Goal: Task Accomplishment & Management: Manage account settings

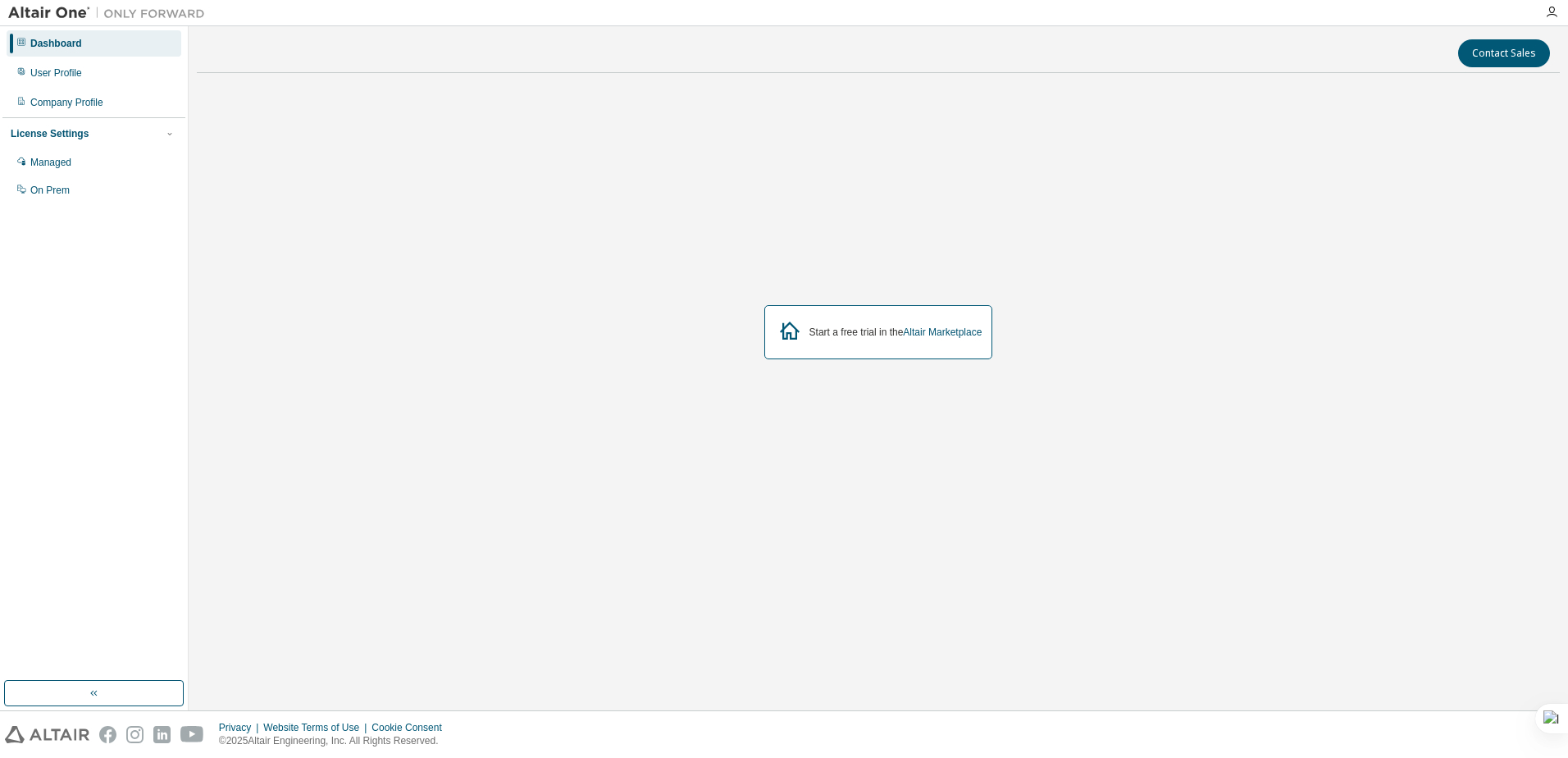
click at [617, 275] on div "Start a free trial in the Altair Marketplace" at bounding box center [878, 333] width 1363 height 493
click at [53, 79] on div "User Profile" at bounding box center [56, 73] width 52 height 13
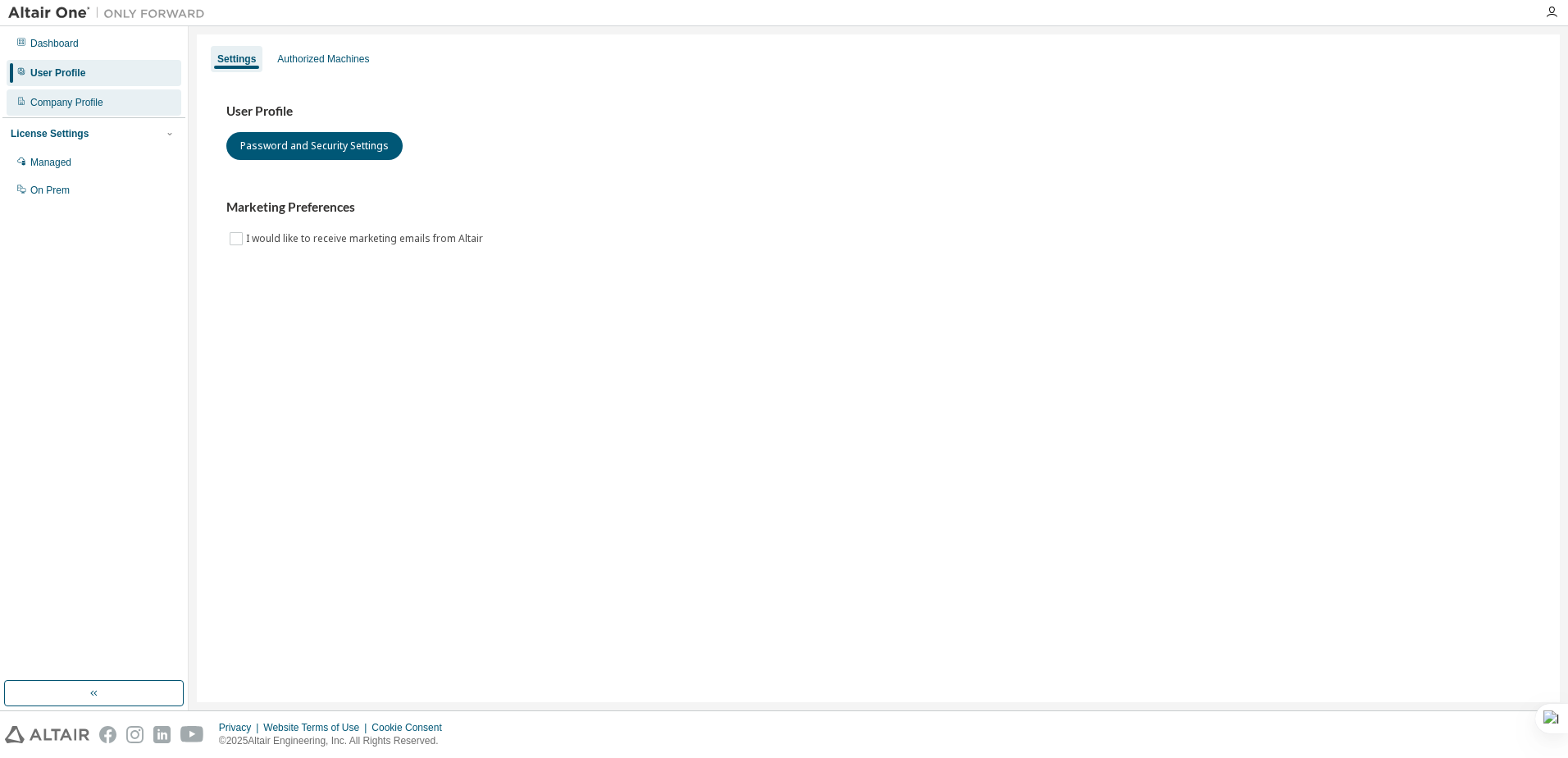
click at [55, 96] on div "Company Profile" at bounding box center [67, 103] width 73 height 13
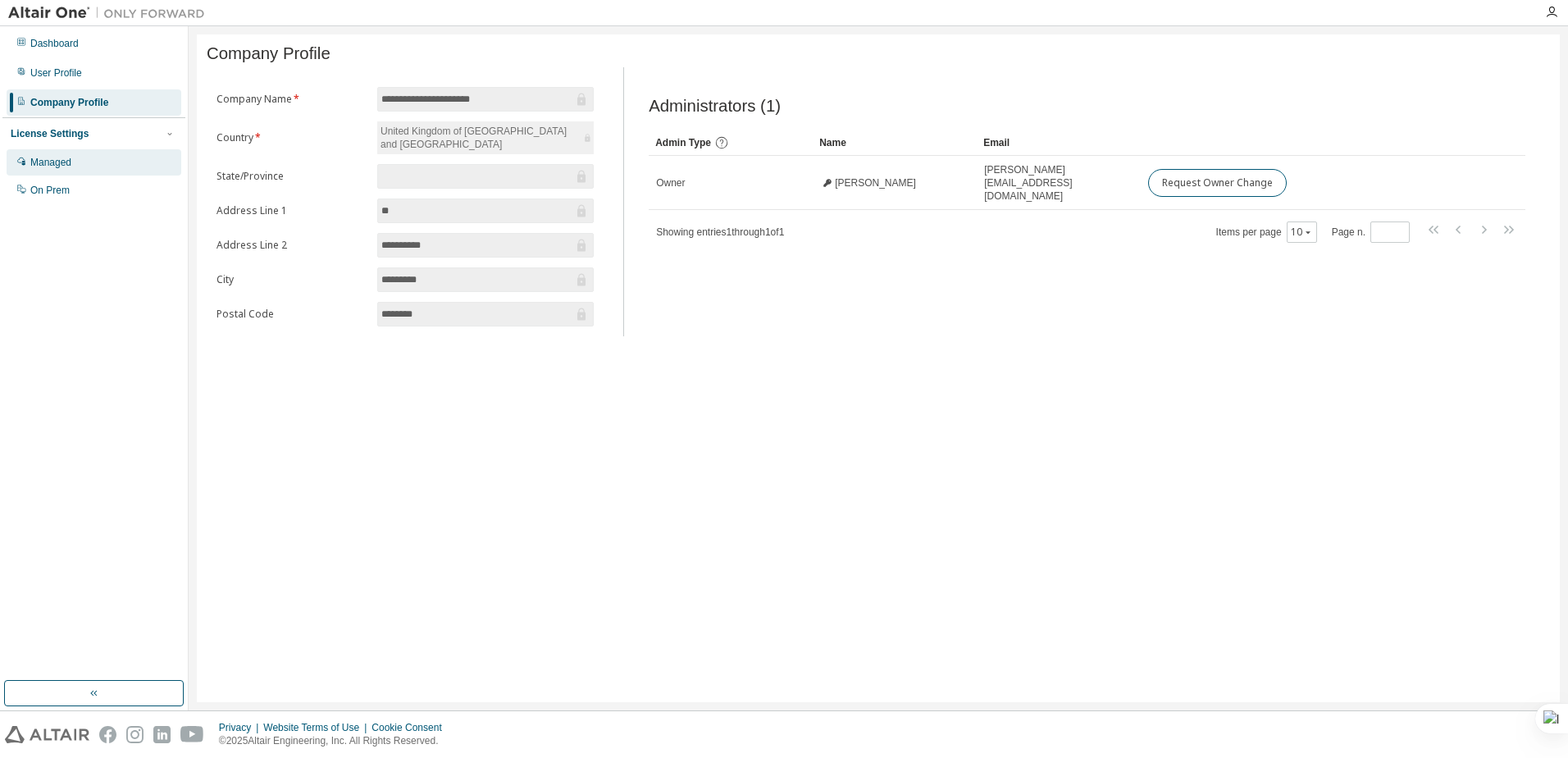
click at [67, 168] on div "Managed" at bounding box center [51, 163] width 41 height 13
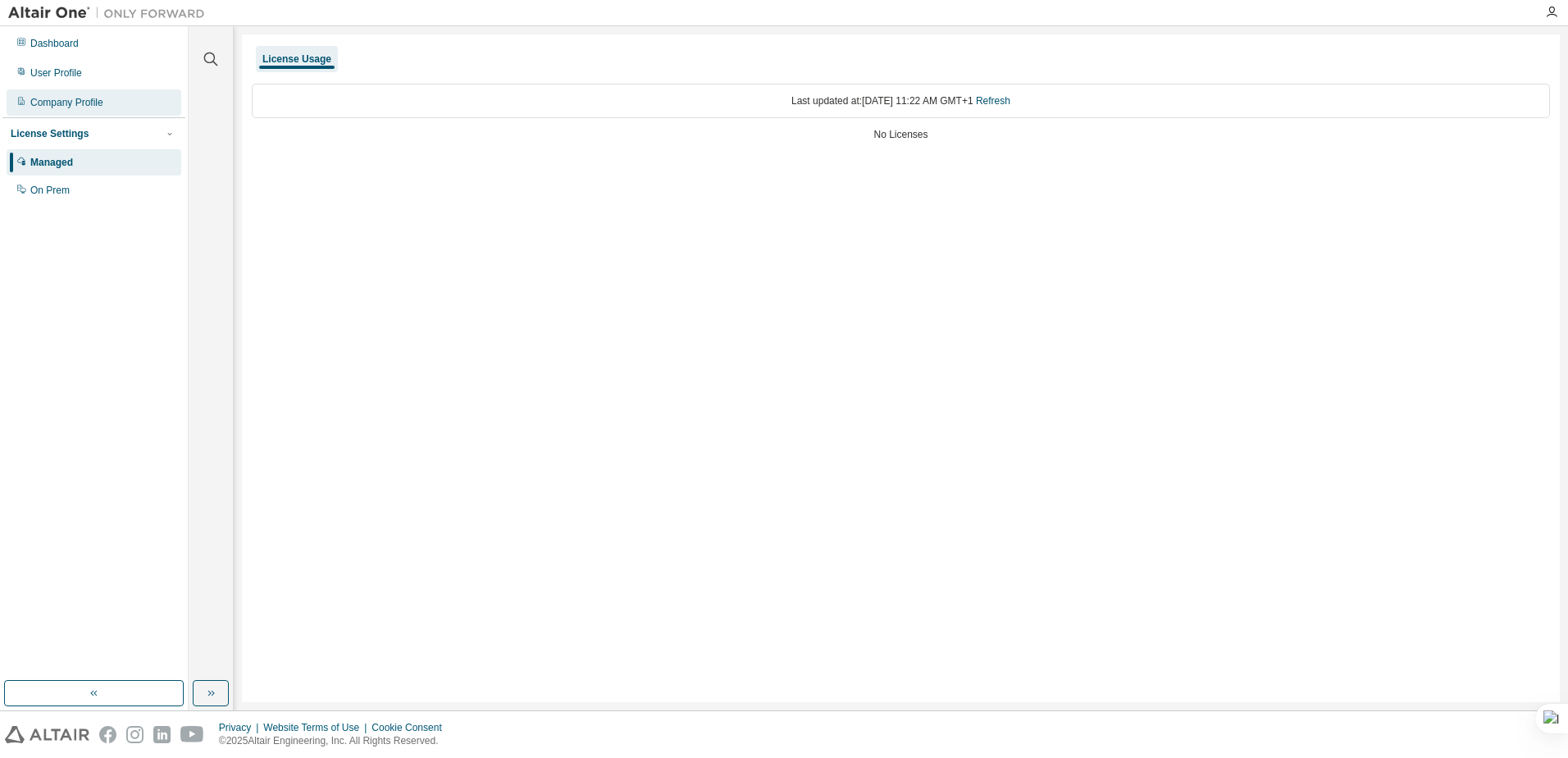
click at [88, 109] on div "Company Profile" at bounding box center [67, 103] width 73 height 13
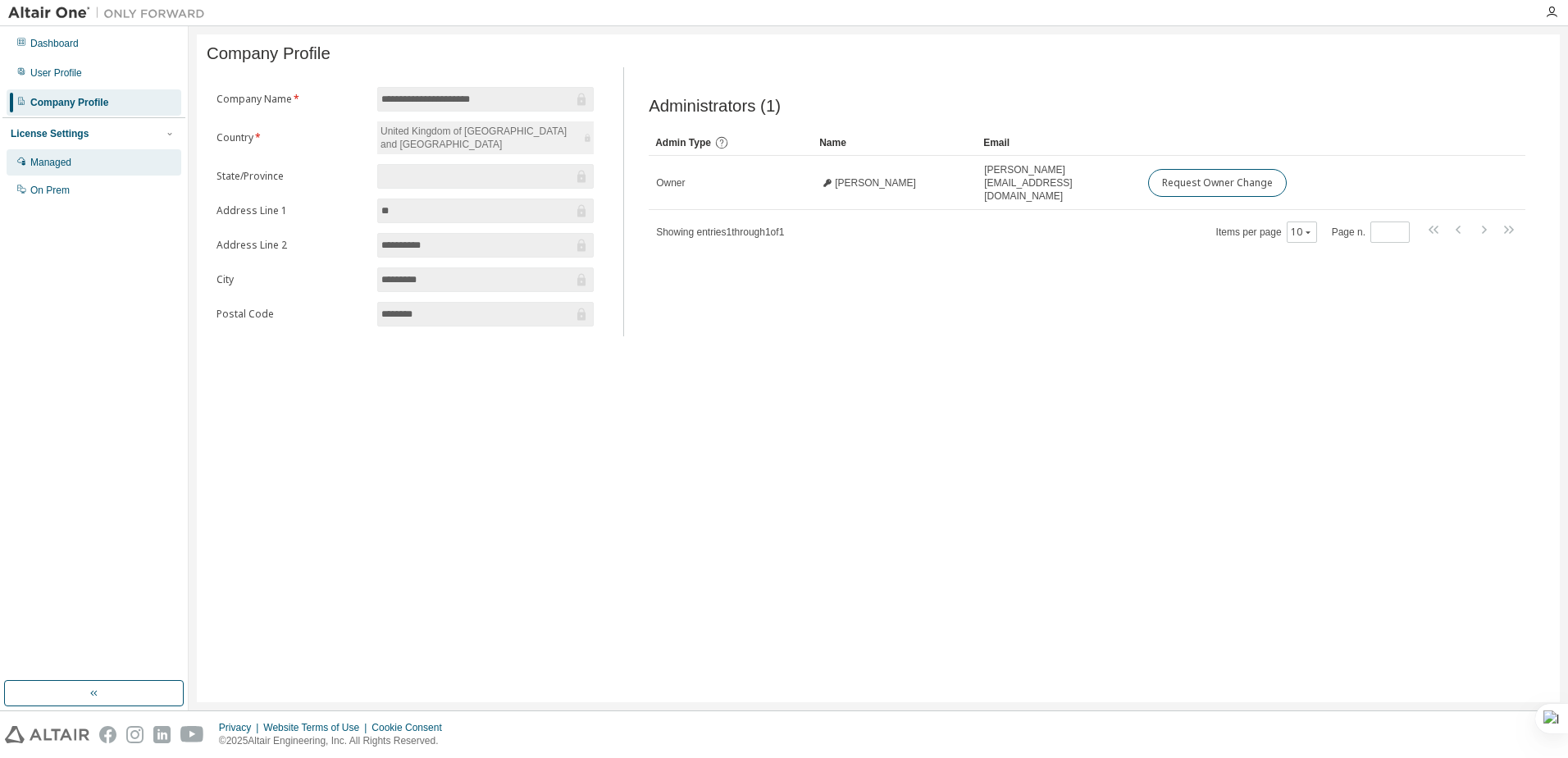
click at [53, 165] on div "Managed" at bounding box center [51, 163] width 41 height 13
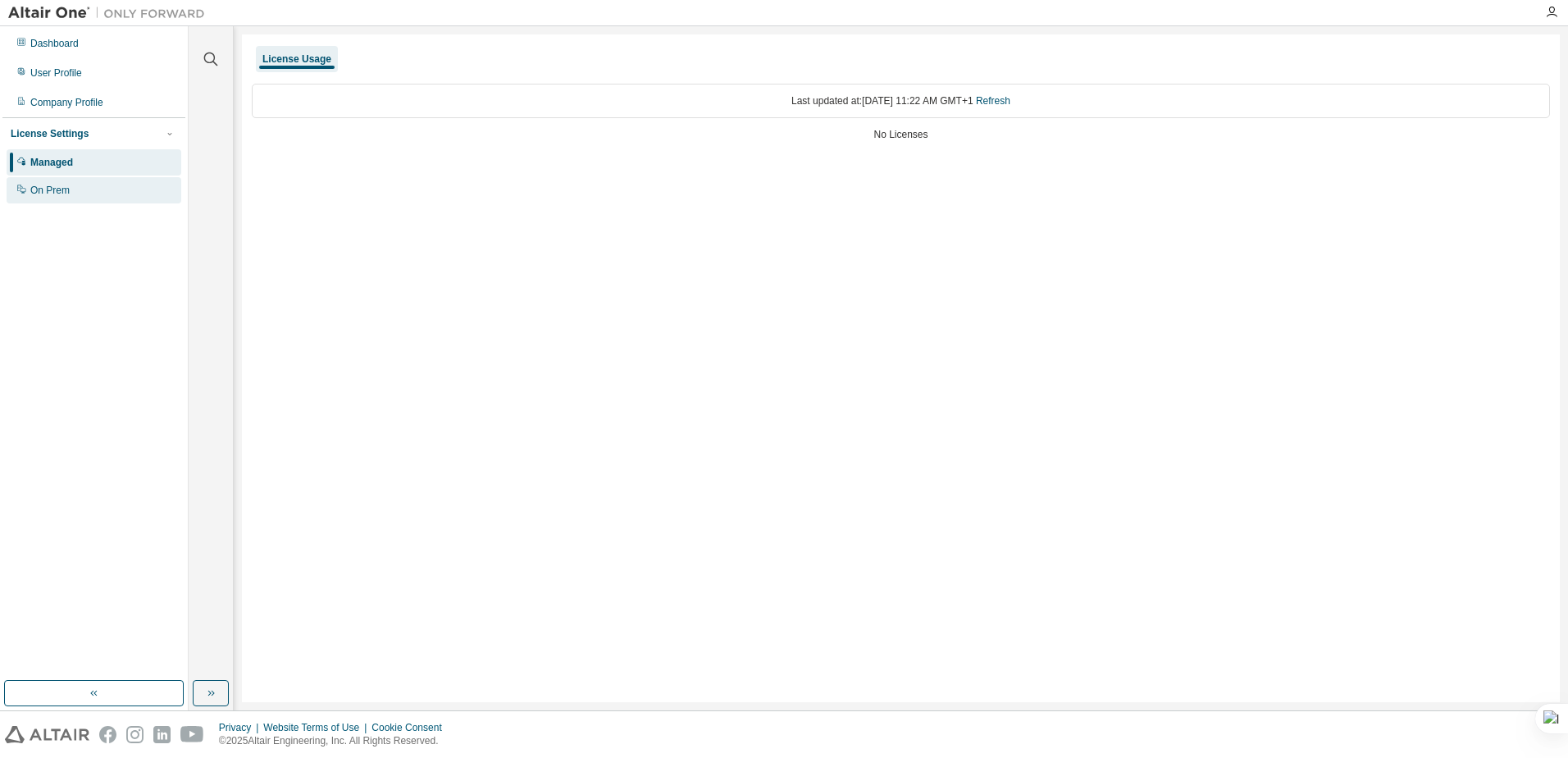
click at [66, 188] on div "On Prem" at bounding box center [50, 190] width 39 height 13
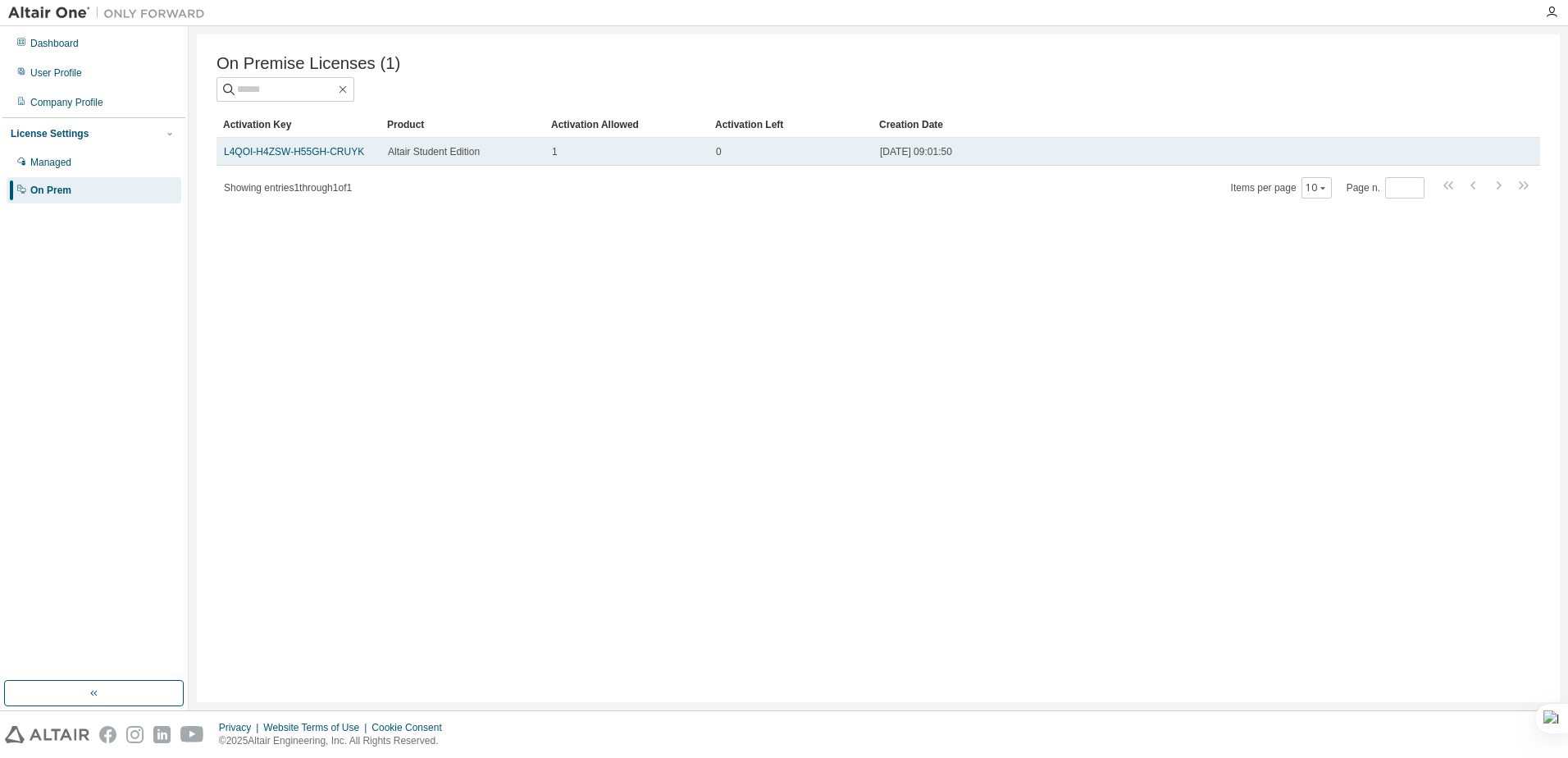
click at [553, 157] on span "1" at bounding box center [554, 152] width 6 height 13
click at [382, 149] on td "Altair Student Edition" at bounding box center [463, 152] width 164 height 28
click at [313, 158] on link "L4QOI-H4ZSW-H55GH-CRUYK" at bounding box center [293, 152] width 141 height 12
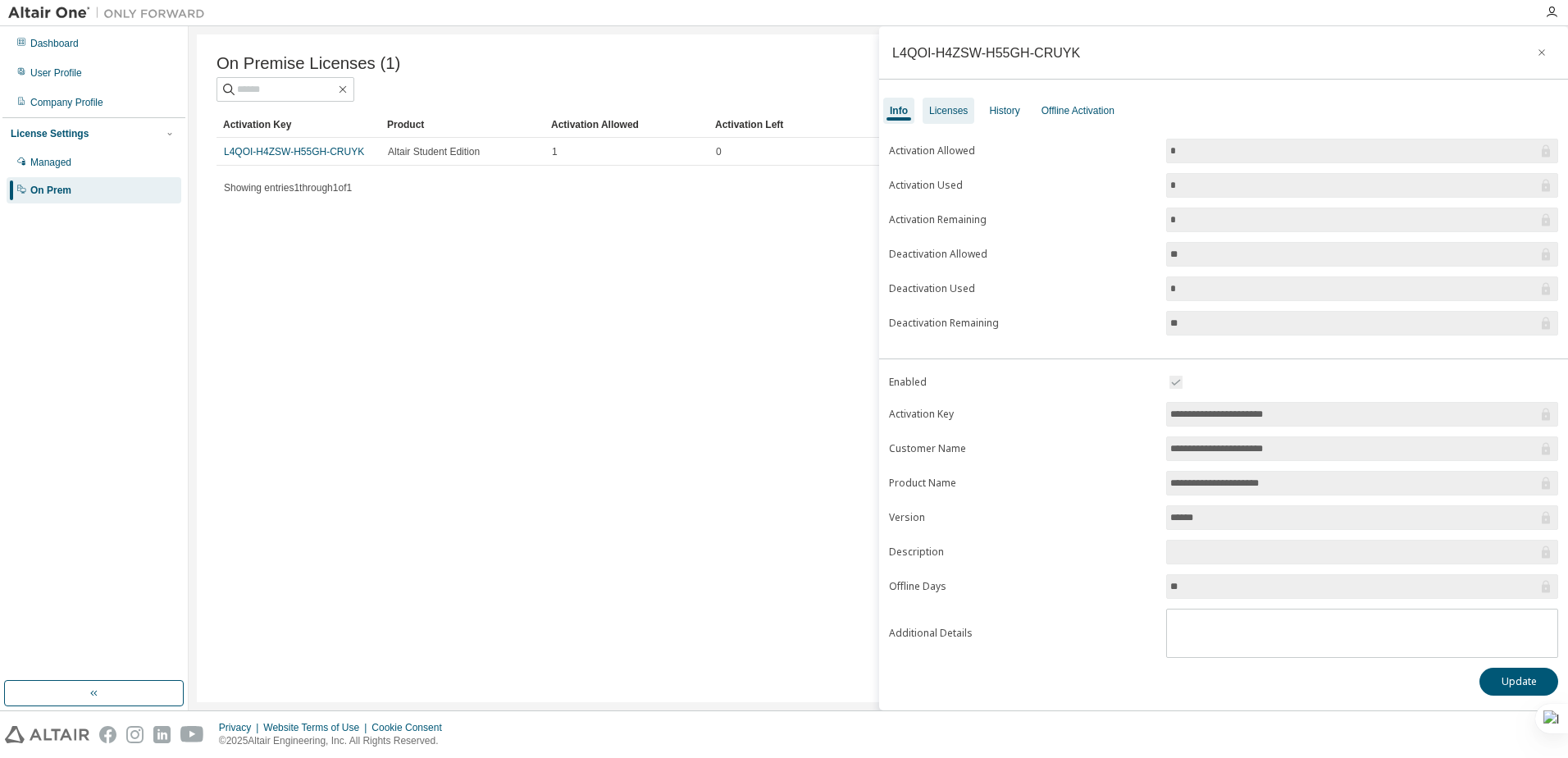
click at [952, 118] on div "Licenses" at bounding box center [948, 111] width 52 height 26
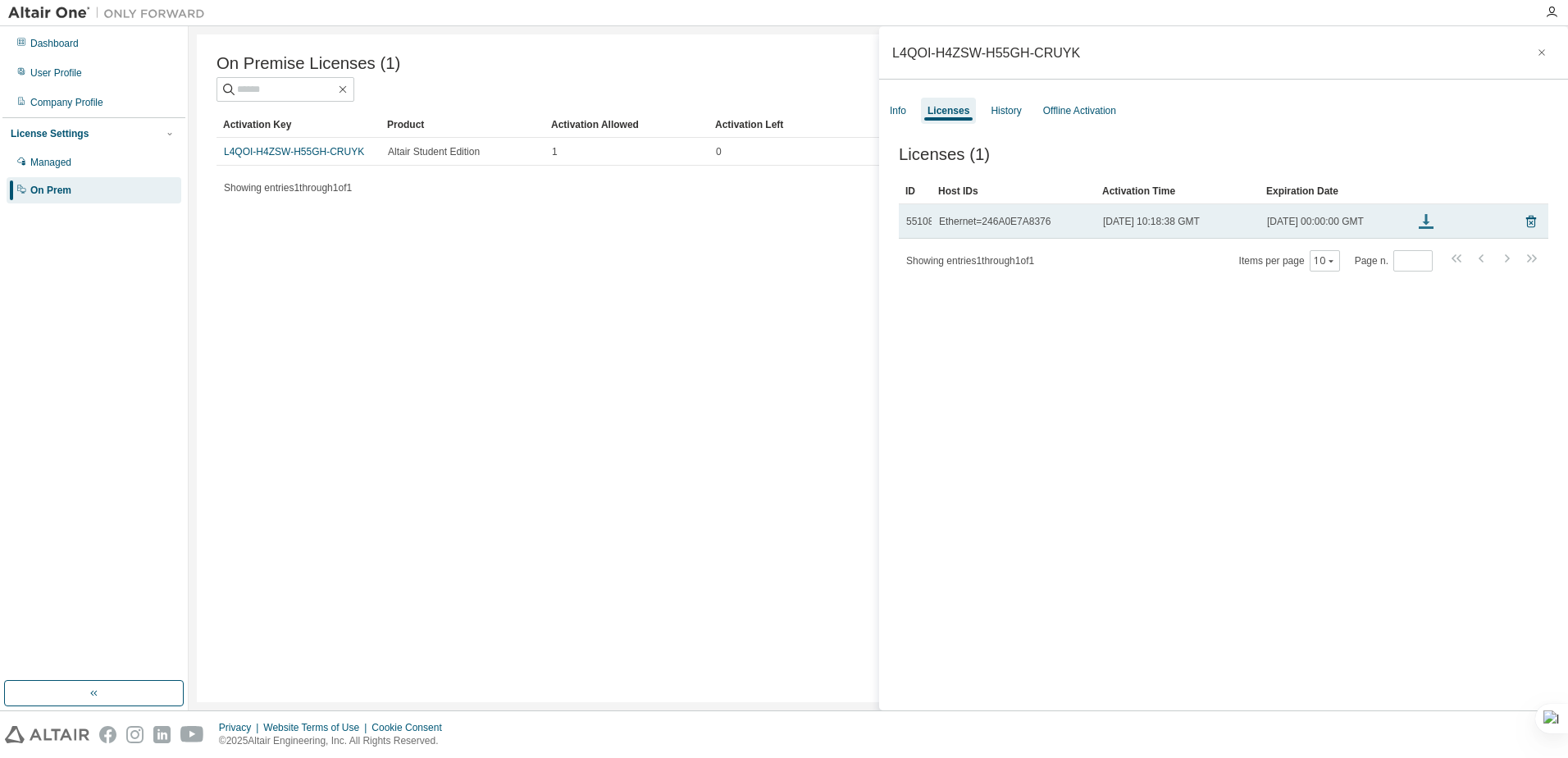
click at [1427, 225] on icon at bounding box center [1426, 223] width 7 height 4
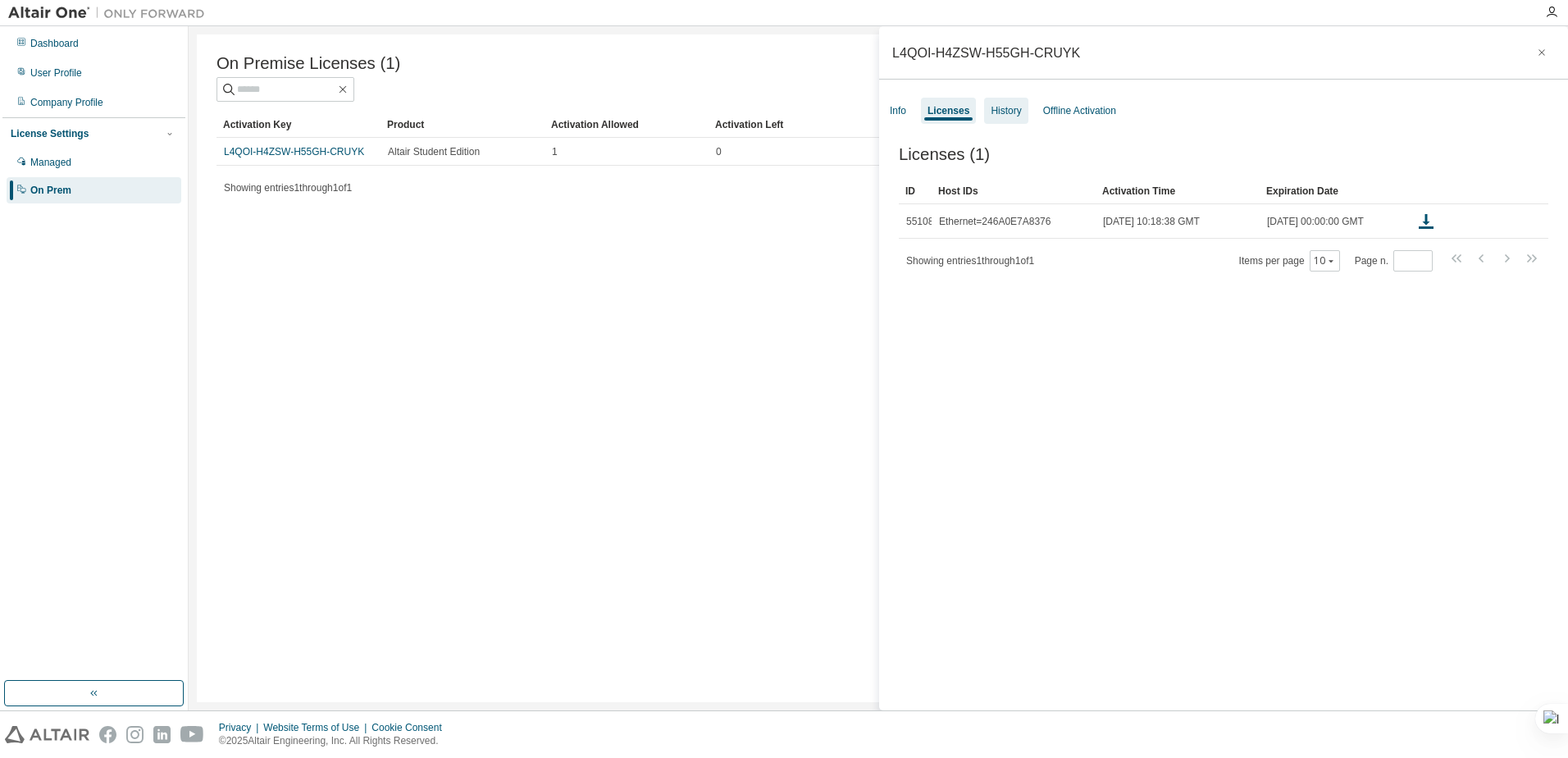
click at [1006, 122] on div "History" at bounding box center [1005, 111] width 44 height 26
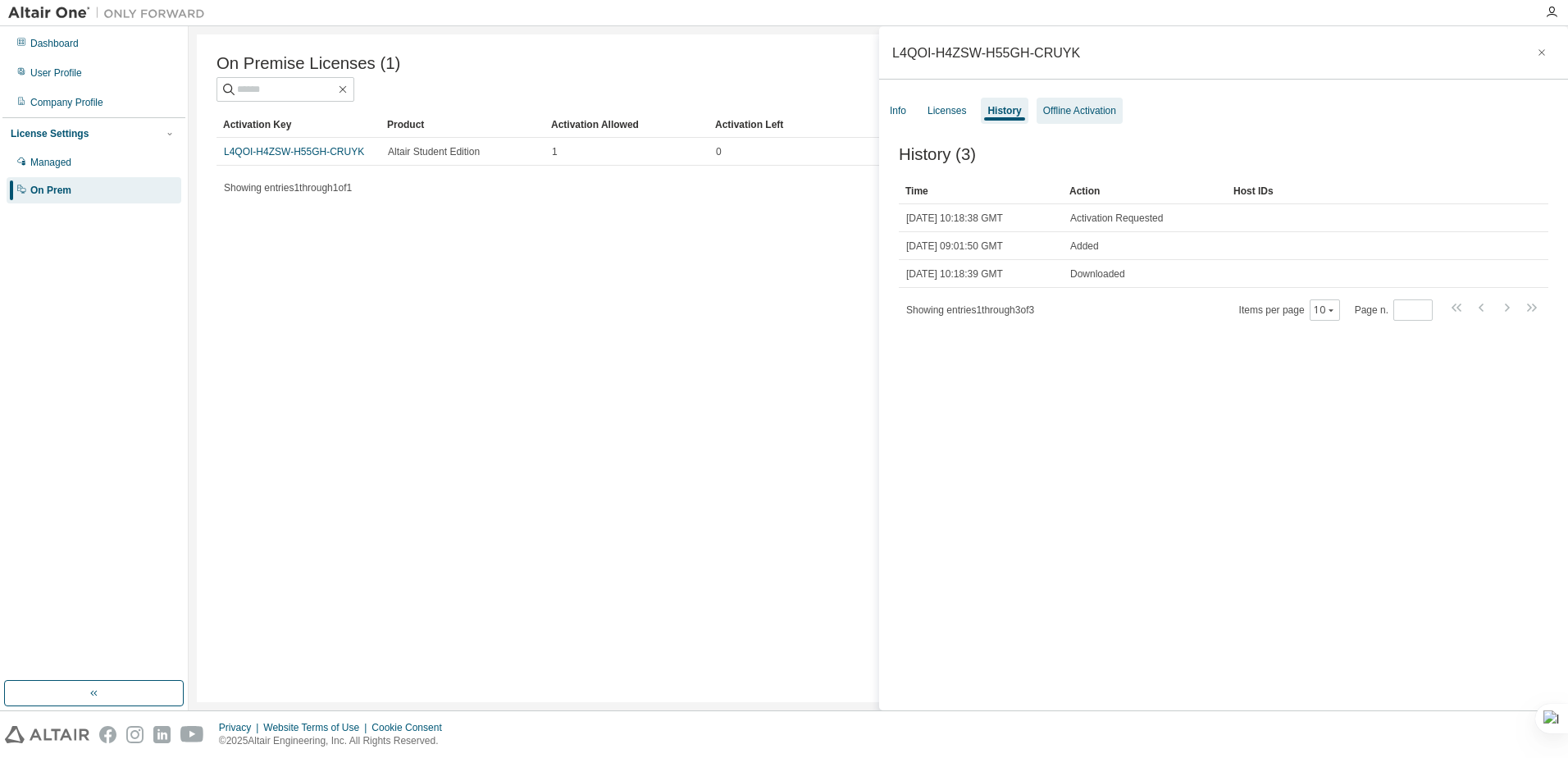
click at [1067, 112] on div "Offline Activation" at bounding box center [1079, 111] width 73 height 13
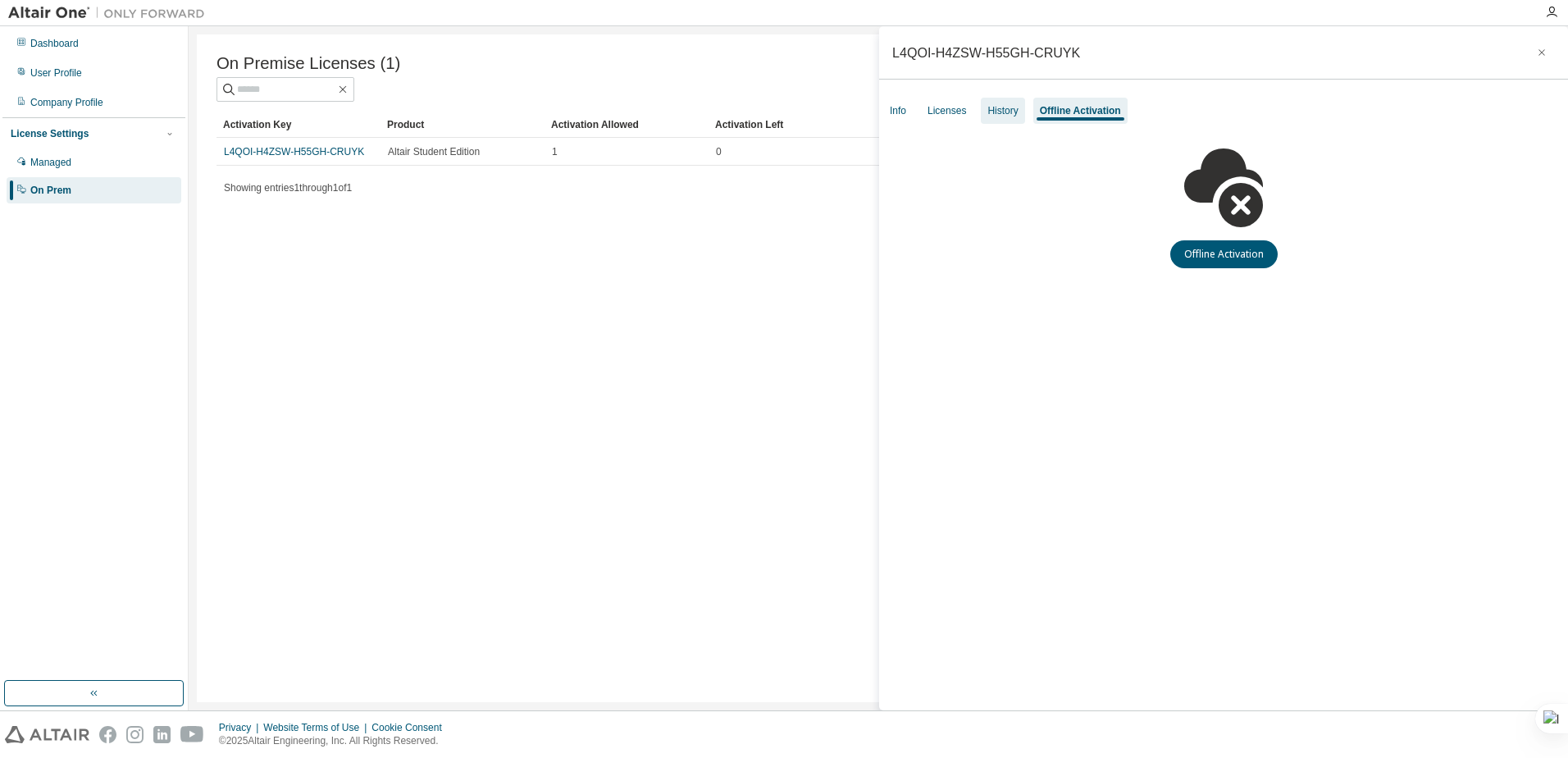
click at [1012, 112] on div "History" at bounding box center [1002, 111] width 30 height 13
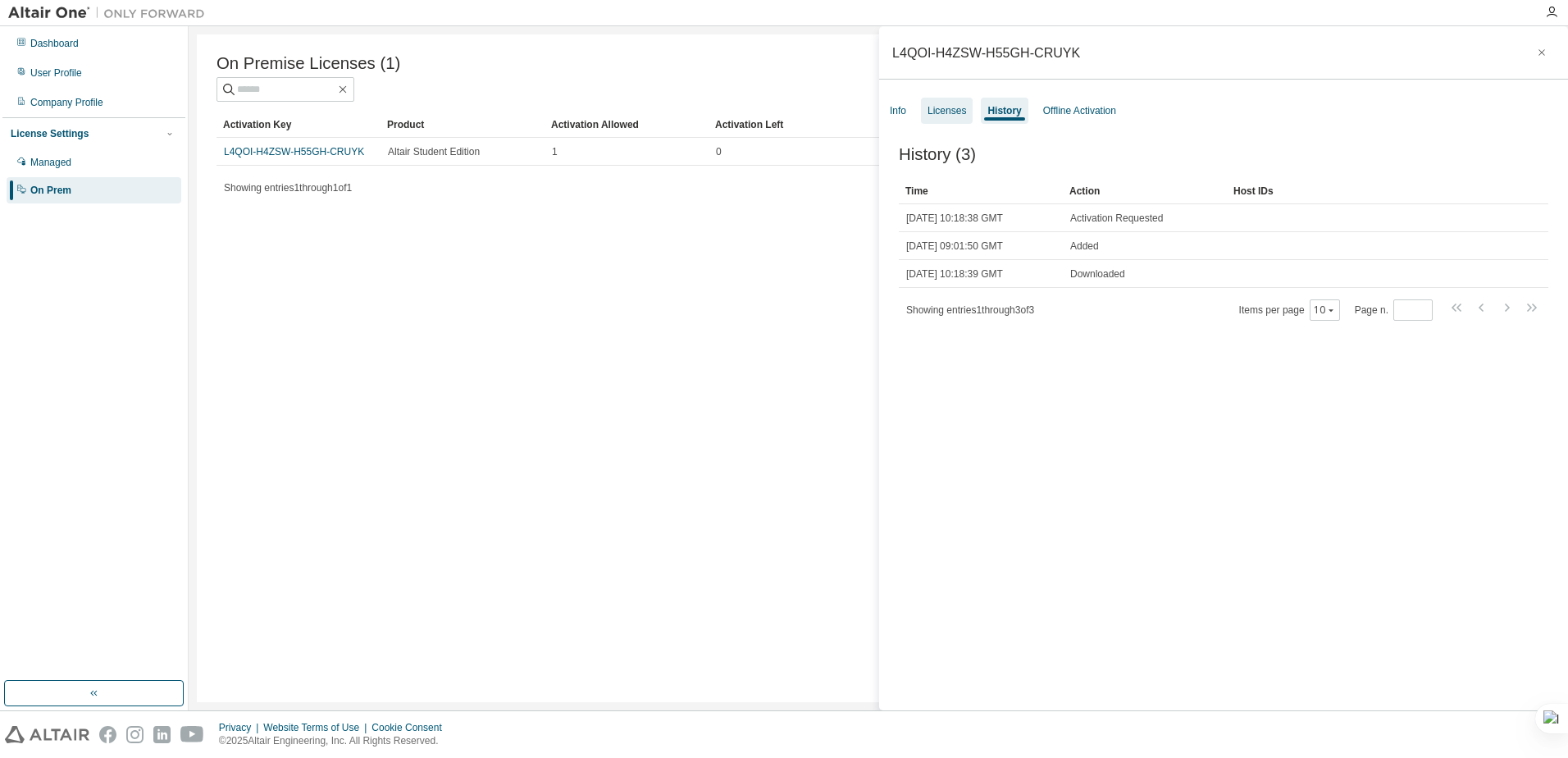
click at [954, 122] on div "Licenses" at bounding box center [946, 111] width 52 height 26
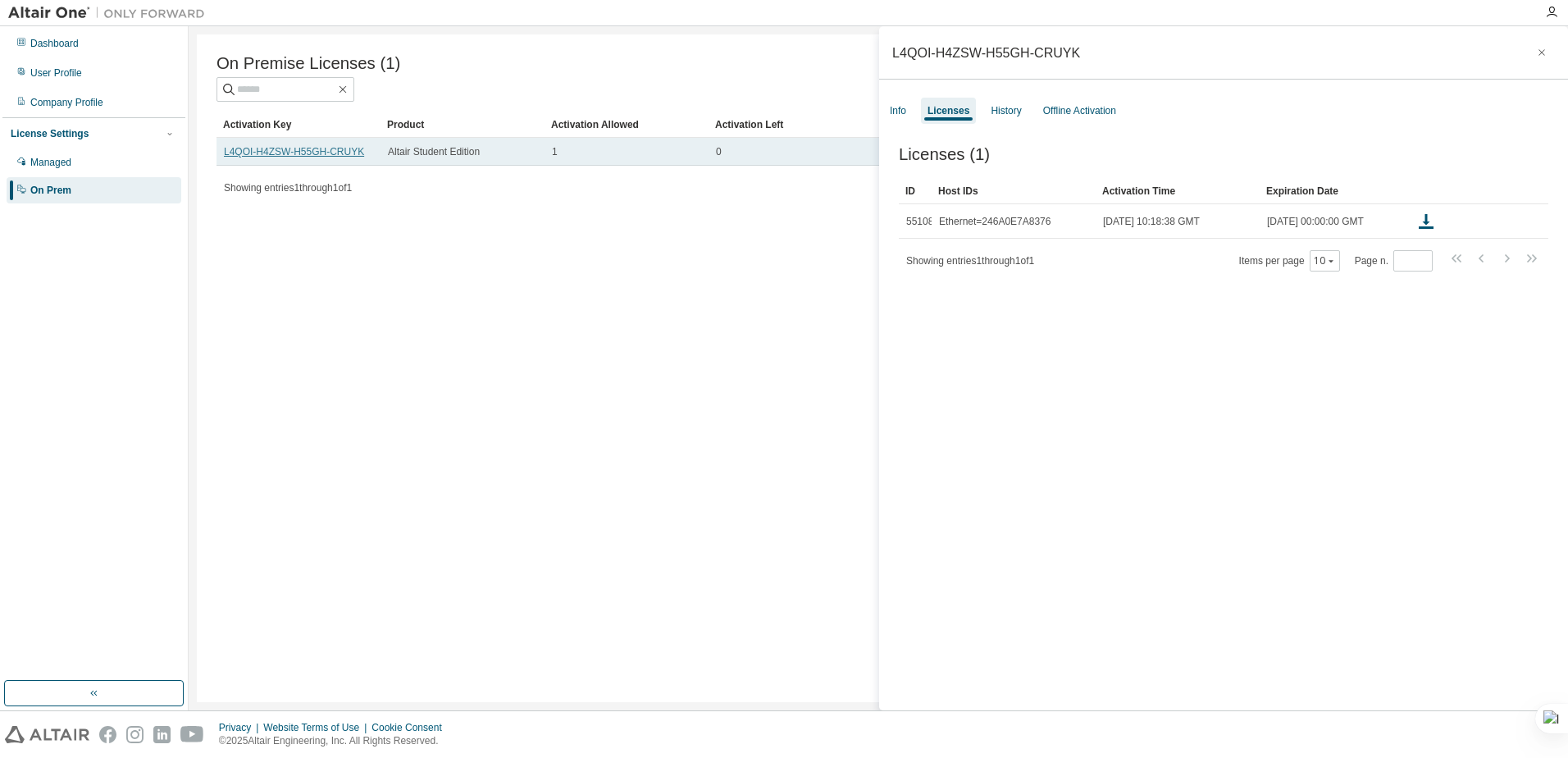
click at [264, 158] on link "L4QOI-H4ZSW-H55GH-CRUYK" at bounding box center [293, 152] width 141 height 12
click at [242, 260] on div "On Premise Licenses (1) Clear Load Save Save As Field Operator Value Select fil…" at bounding box center [878, 368] width 1363 height 668
drag, startPoint x: 219, startPoint y: 155, endPoint x: 366, endPoint y: 154, distance: 147.0
click at [366, 154] on td "L4QOI-H4ZSW-H55GH-CRUYK" at bounding box center [298, 152] width 164 height 28
copy link "L4QOI-H4ZSW-H55GH-CRUYK"
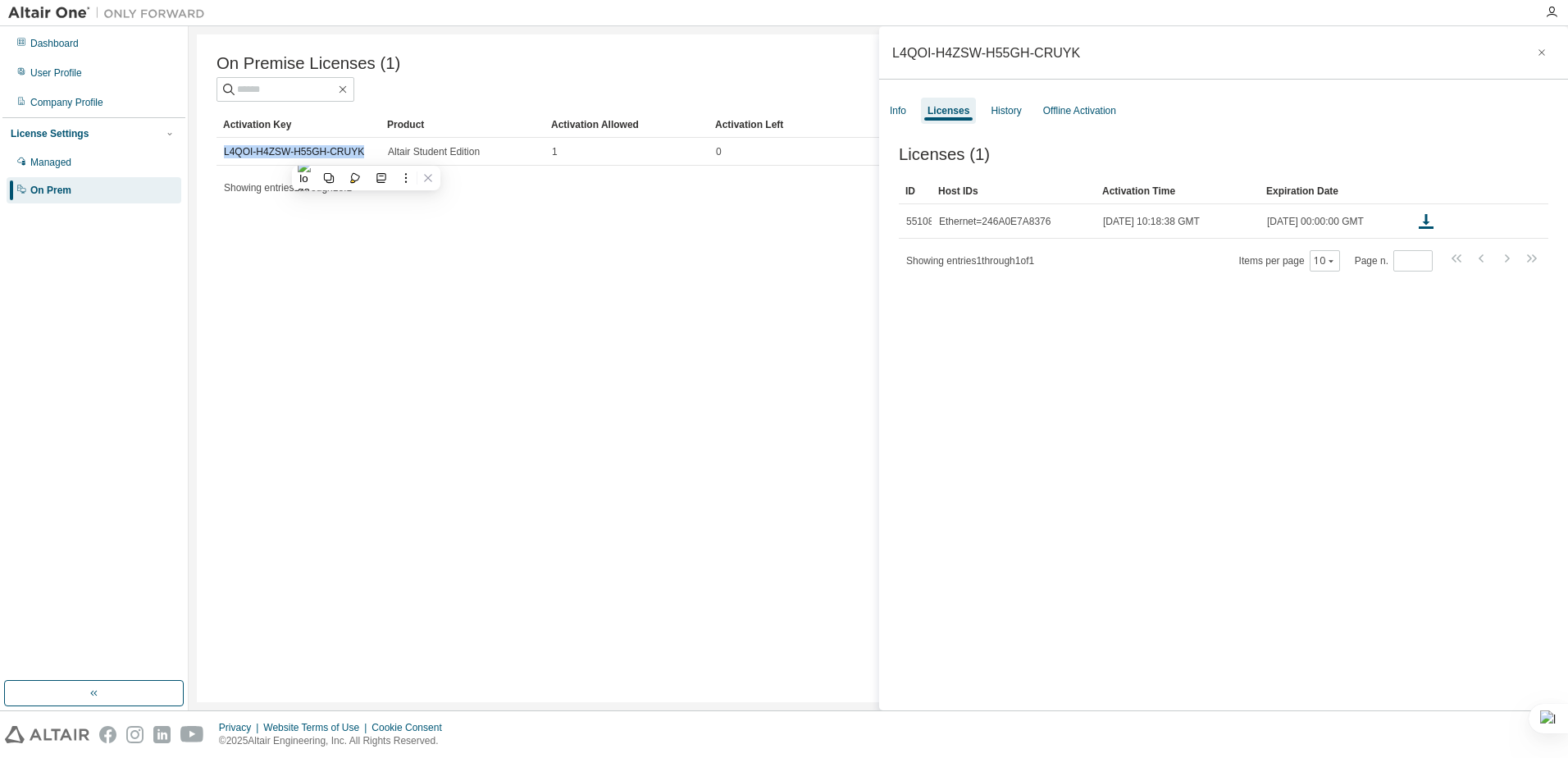
drag, startPoint x: 196, startPoint y: 439, endPoint x: 188, endPoint y: 299, distance: 140.2
click at [201, 435] on div "On Premise Licenses (1) Clear Load Save Save As Field Operator Value Select fil…" at bounding box center [878, 368] width 1379 height 684
click at [91, 31] on div "Dashboard" at bounding box center [94, 44] width 175 height 26
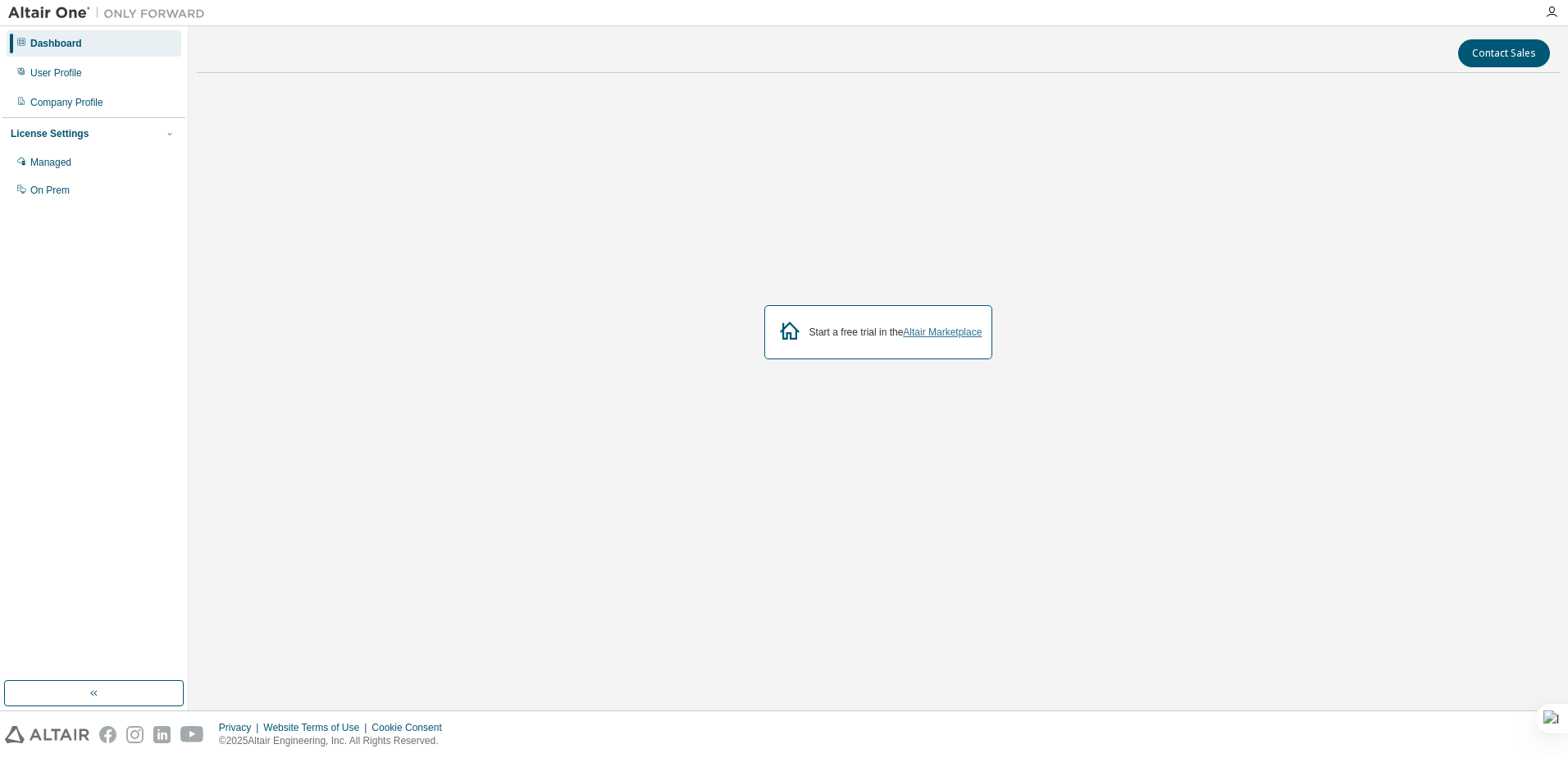
click at [971, 330] on link "Altair Marketplace" at bounding box center [942, 332] width 79 height 12
